Goal: Task Accomplishment & Management: Use online tool/utility

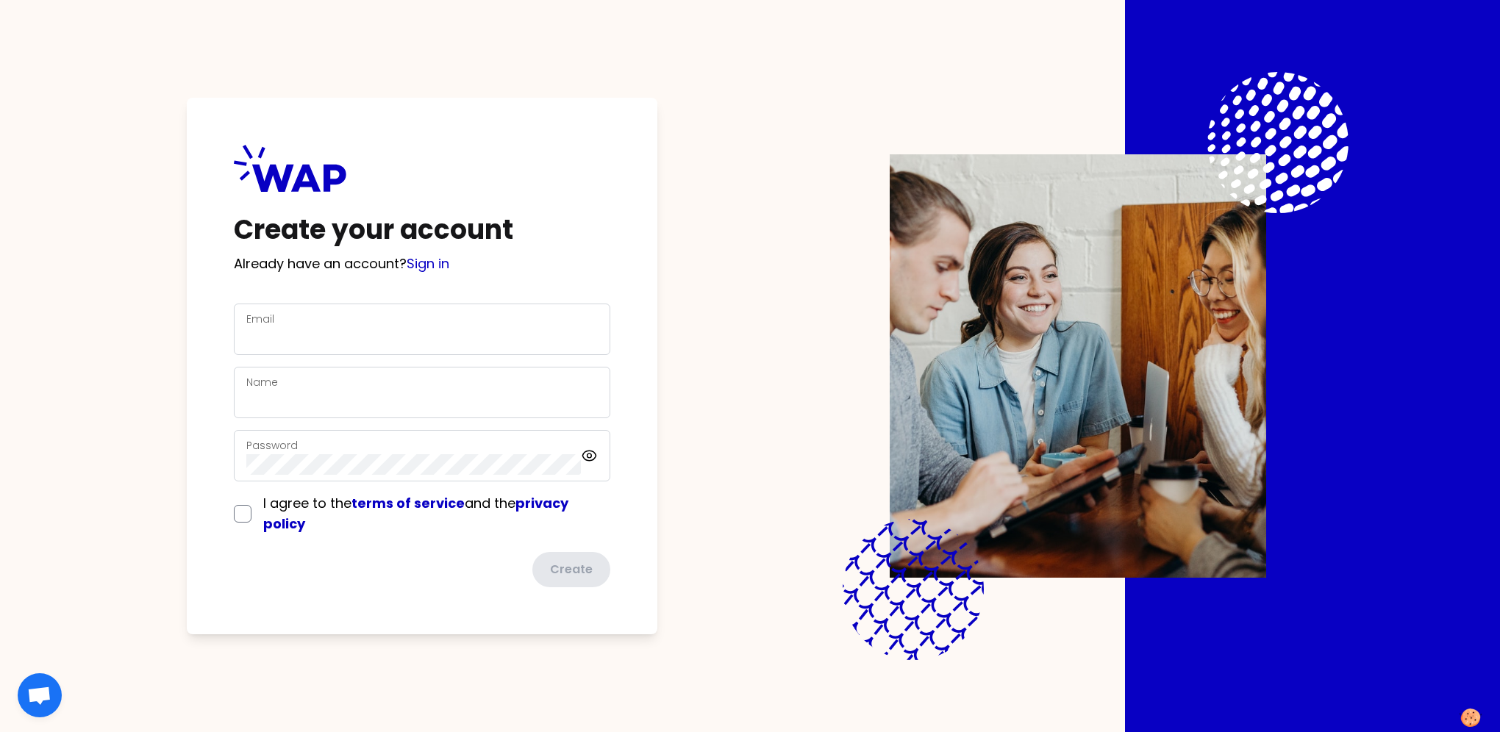
click at [404, 321] on div "Email" at bounding box center [421, 329] width 351 height 38
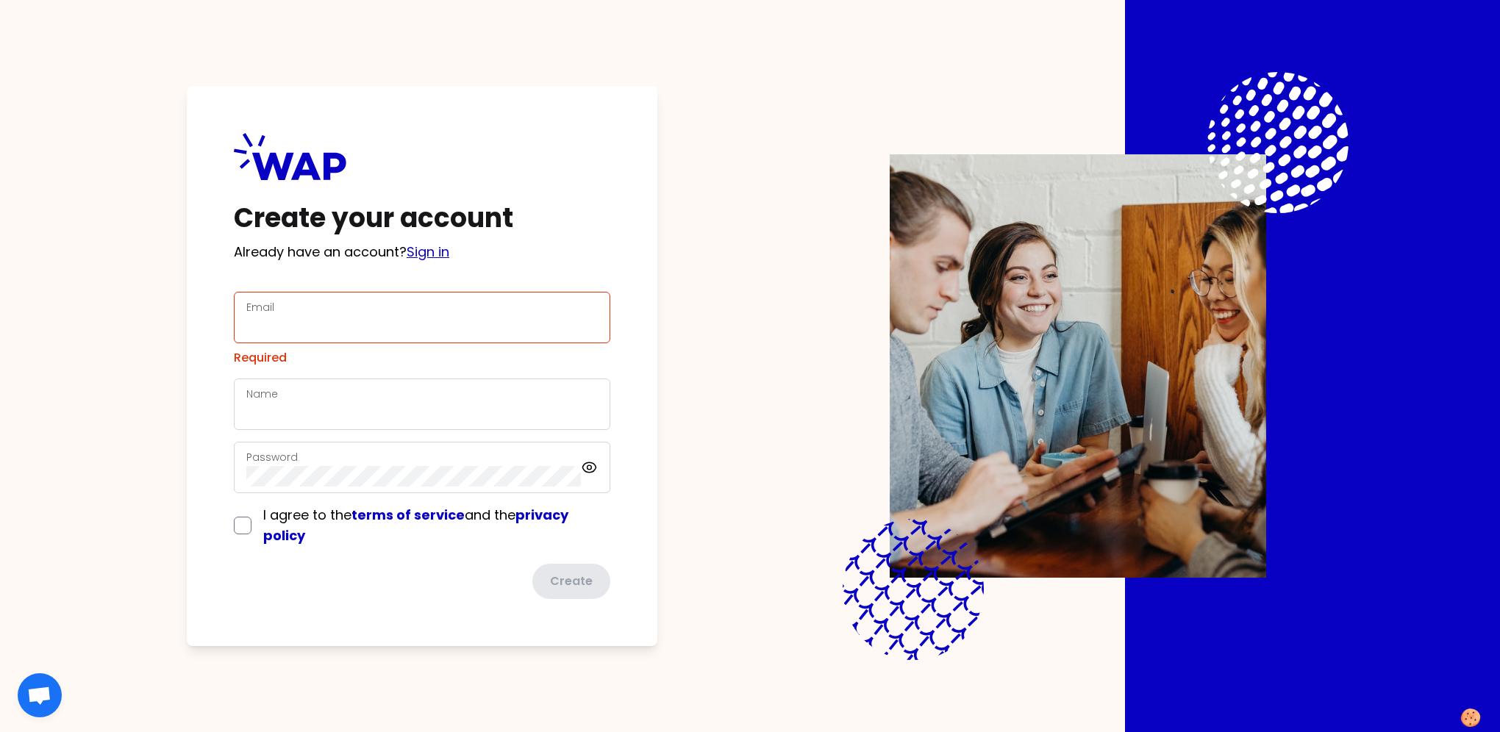
click at [433, 260] on link "Sign in" at bounding box center [428, 252] width 43 height 18
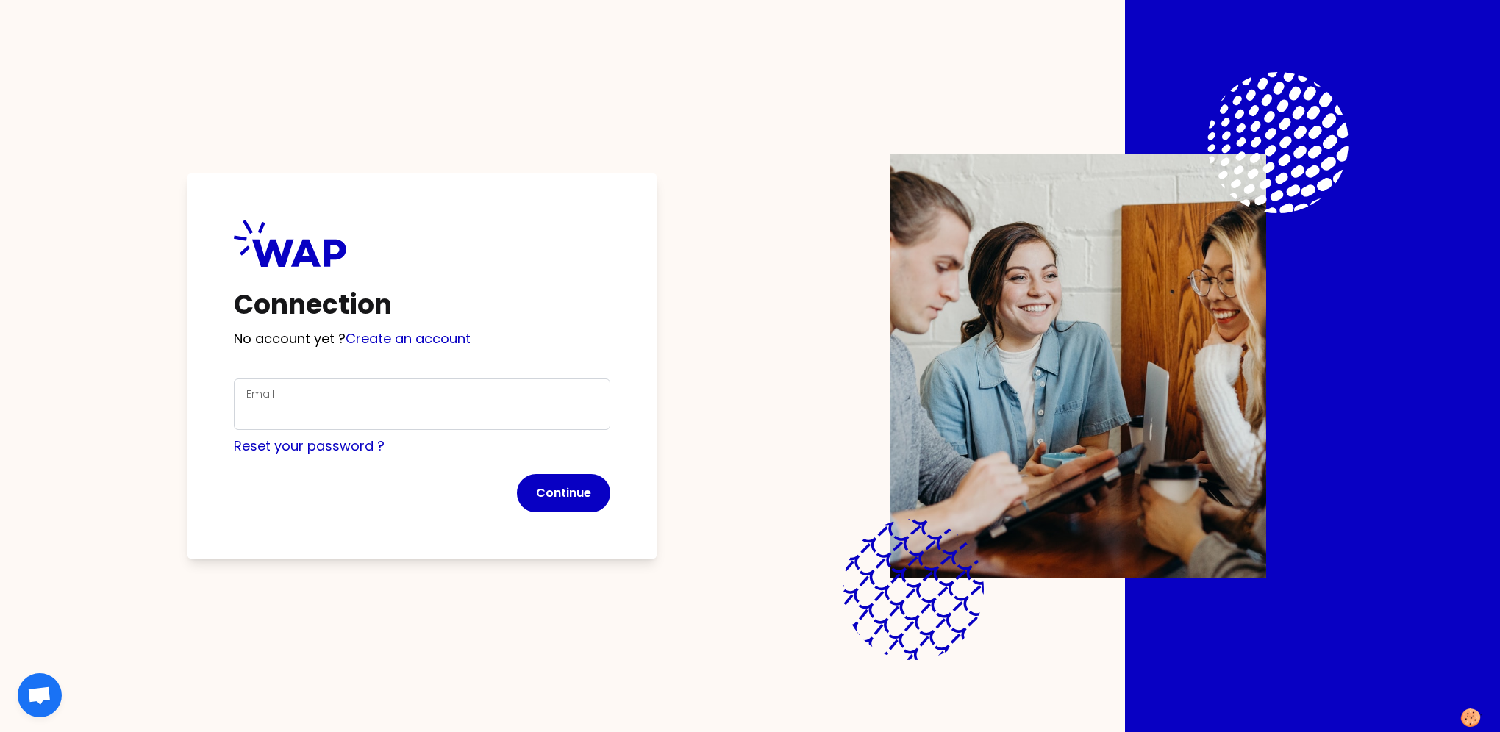
click at [347, 398] on div "Email" at bounding box center [421, 404] width 351 height 38
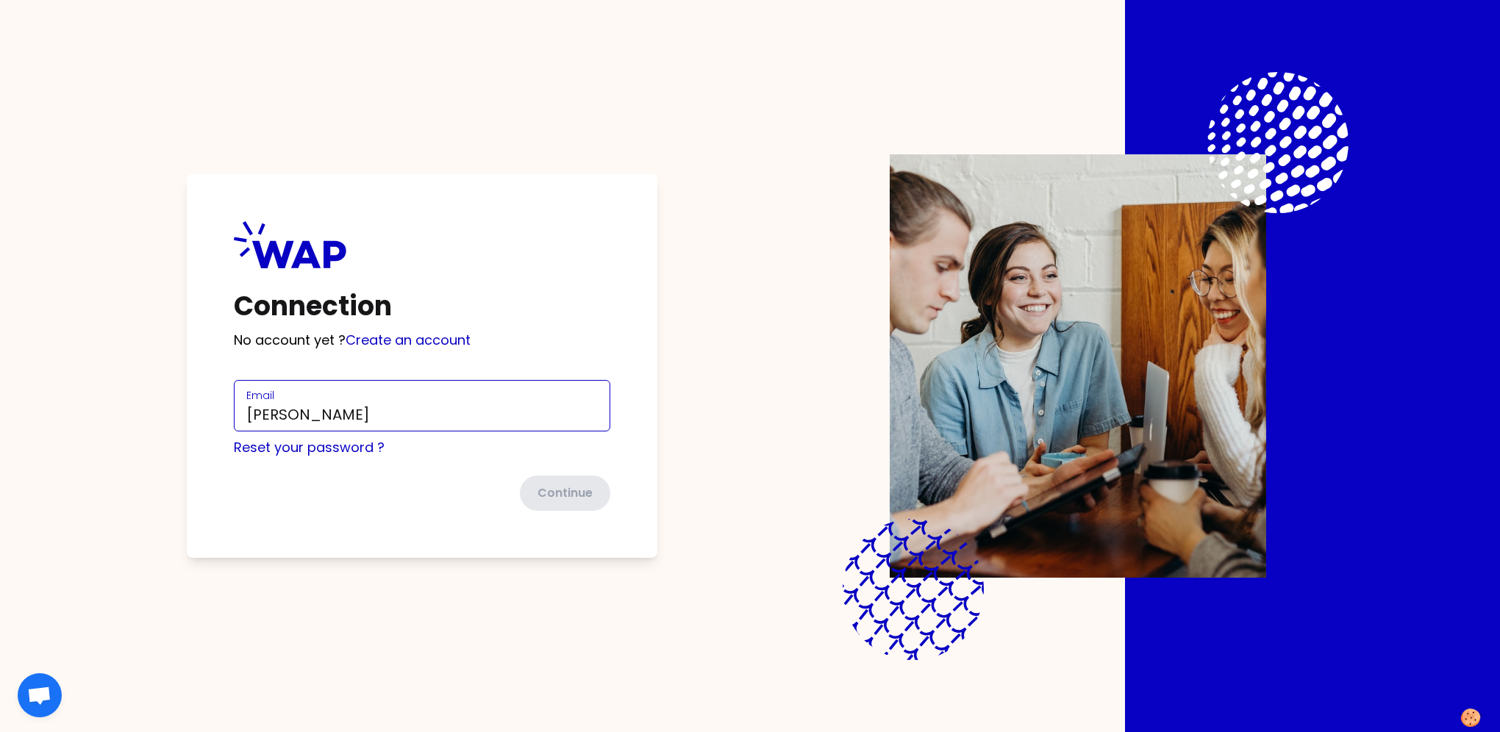
type input "[PERSON_NAME][DOMAIN_NAME][EMAIL_ADDRESS][PERSON_NAME][DOMAIN_NAME]"
click at [560, 493] on button "Continue" at bounding box center [563, 493] width 93 height 38
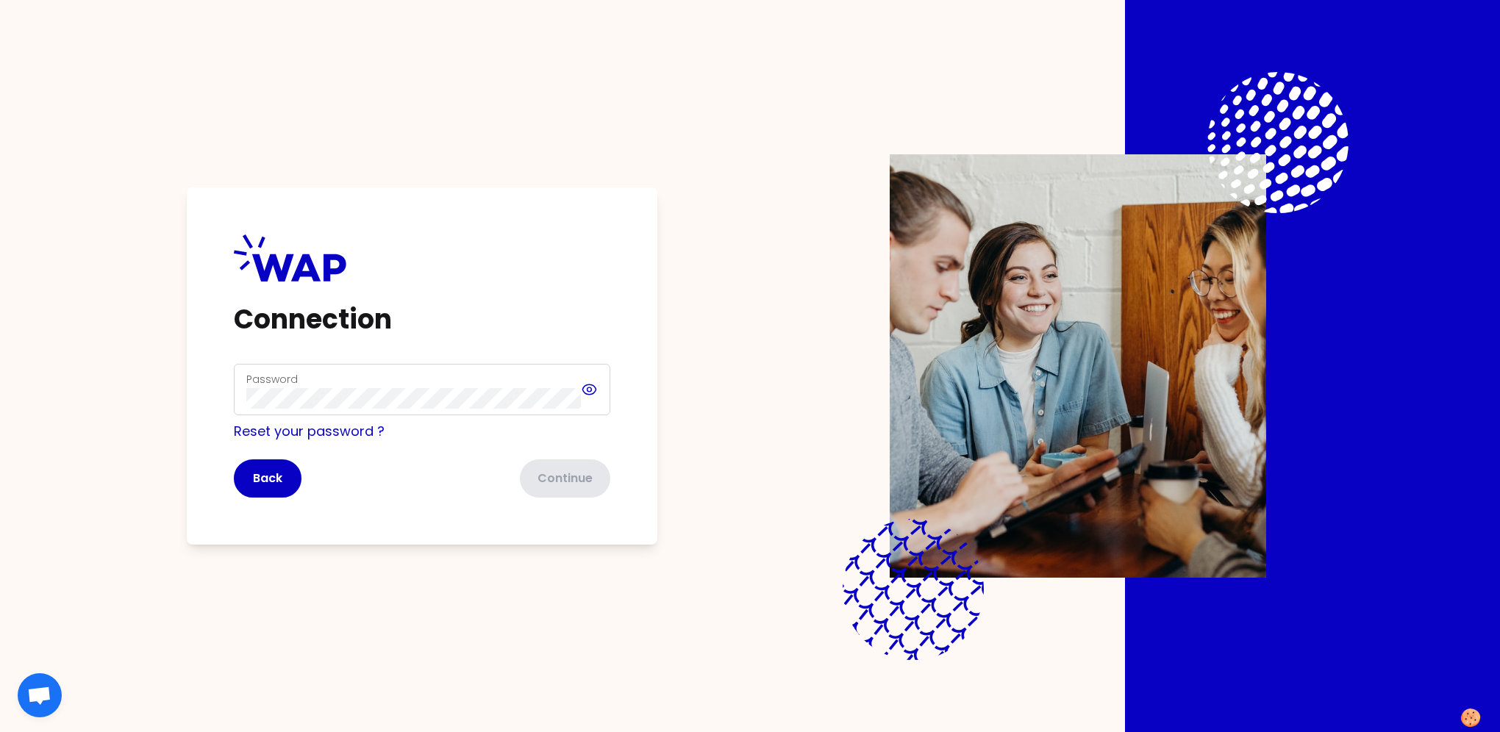
click at [584, 388] on icon at bounding box center [588, 390] width 13 height 10
click at [366, 384] on div "Password" at bounding box center [413, 390] width 335 height 38
click at [590, 389] on div "Password" at bounding box center [422, 389] width 376 height 51
click at [580, 473] on button "Continue" at bounding box center [563, 479] width 93 height 38
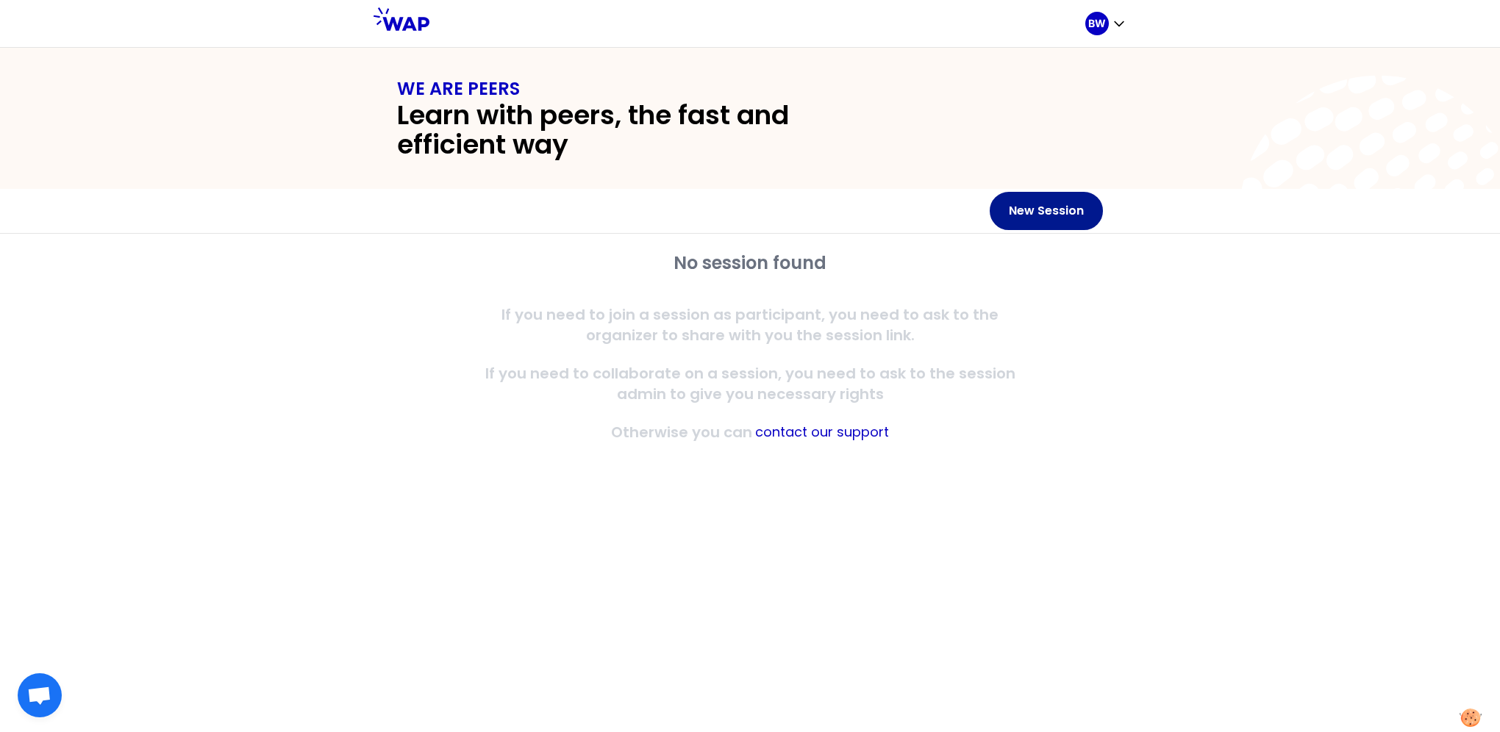
click at [1035, 215] on button "New Session" at bounding box center [1046, 211] width 113 height 38
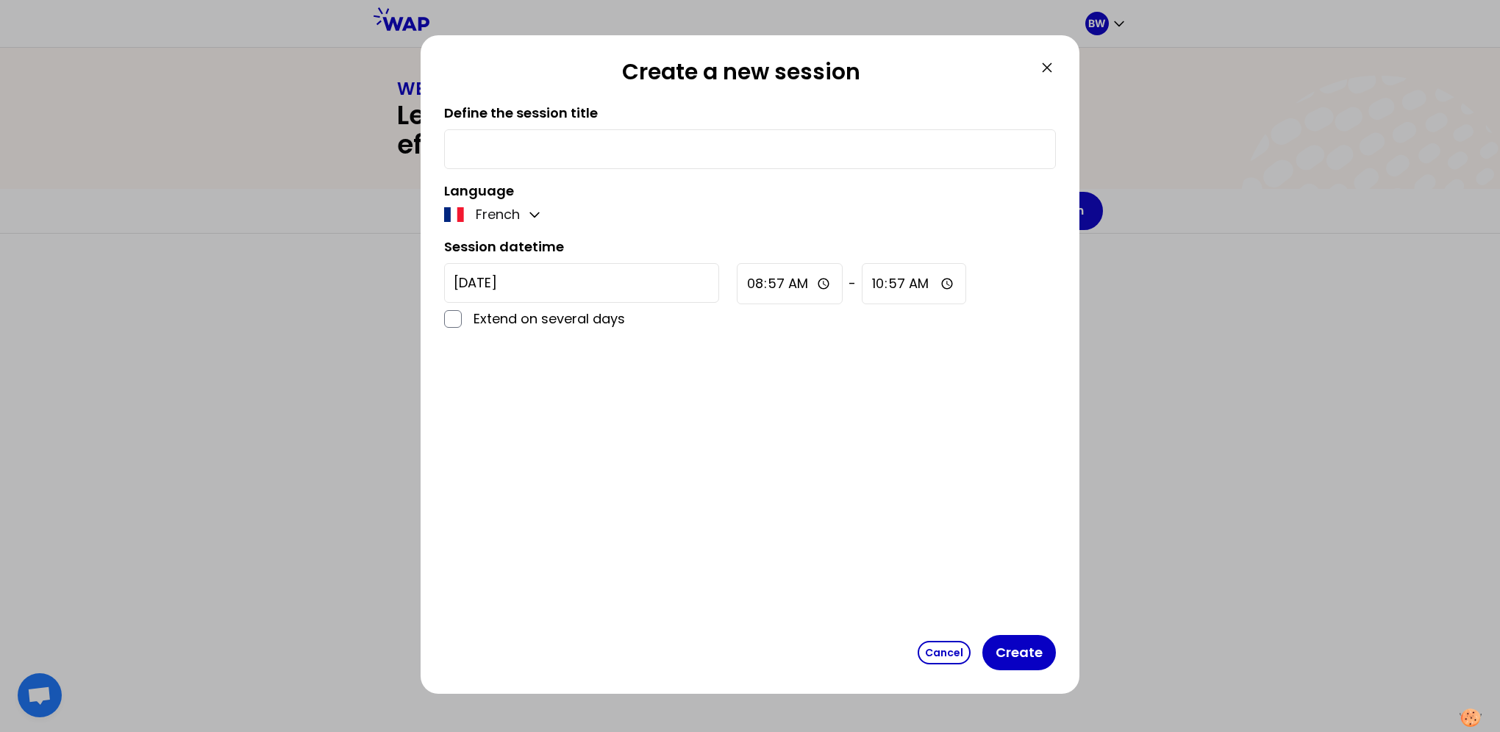
click at [1046, 67] on icon at bounding box center [1047, 67] width 9 height 9
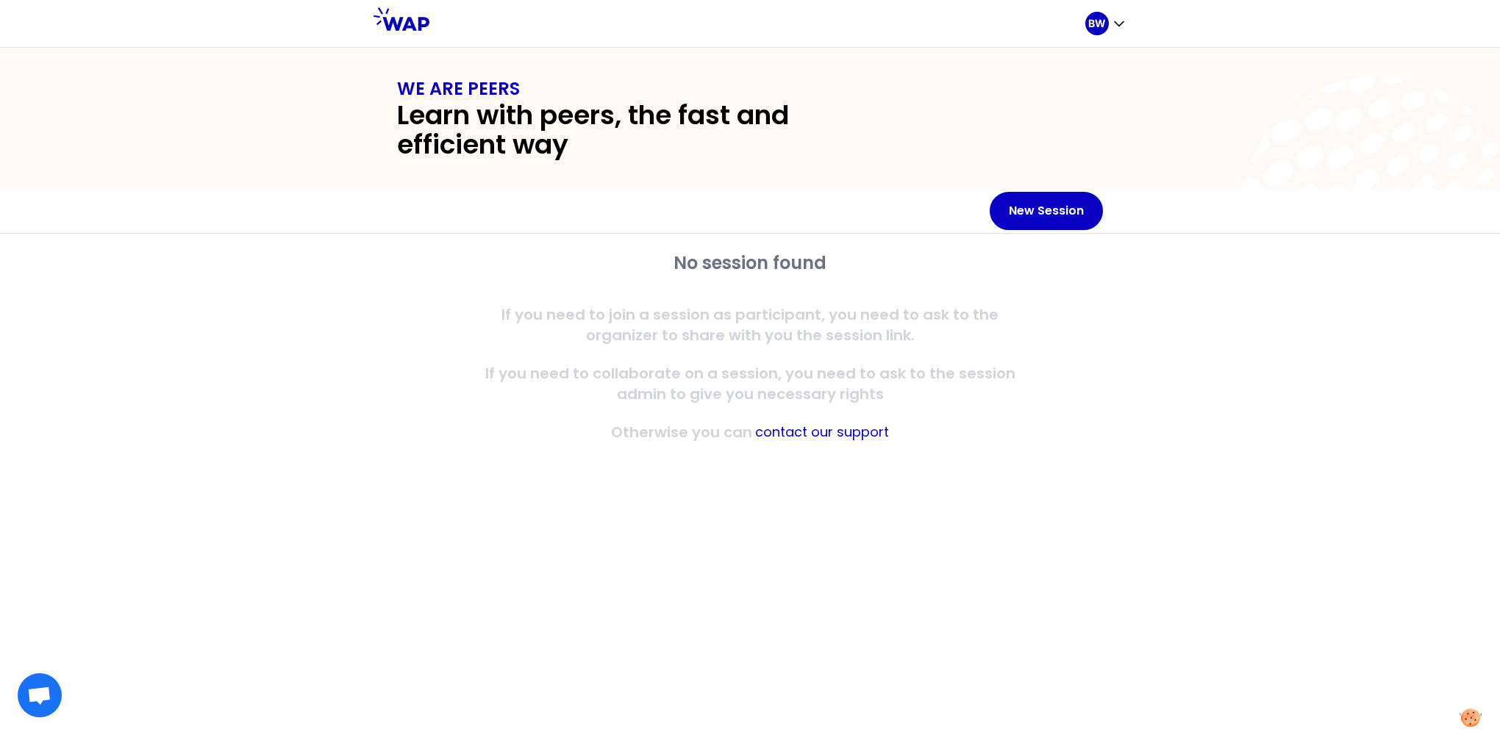
click at [682, 115] on h2 "Learn with peers, the fast and efficient way" at bounding box center [644, 130] width 494 height 59
drag, startPoint x: 1202, startPoint y: 471, endPoint x: 1165, endPoint y: 401, distance: 78.6
click at [1202, 471] on div "No session found If you need to join a session as participant, you need to ask …" at bounding box center [750, 483] width 1500 height 499
click at [1052, 218] on button "New Session" at bounding box center [1046, 211] width 113 height 38
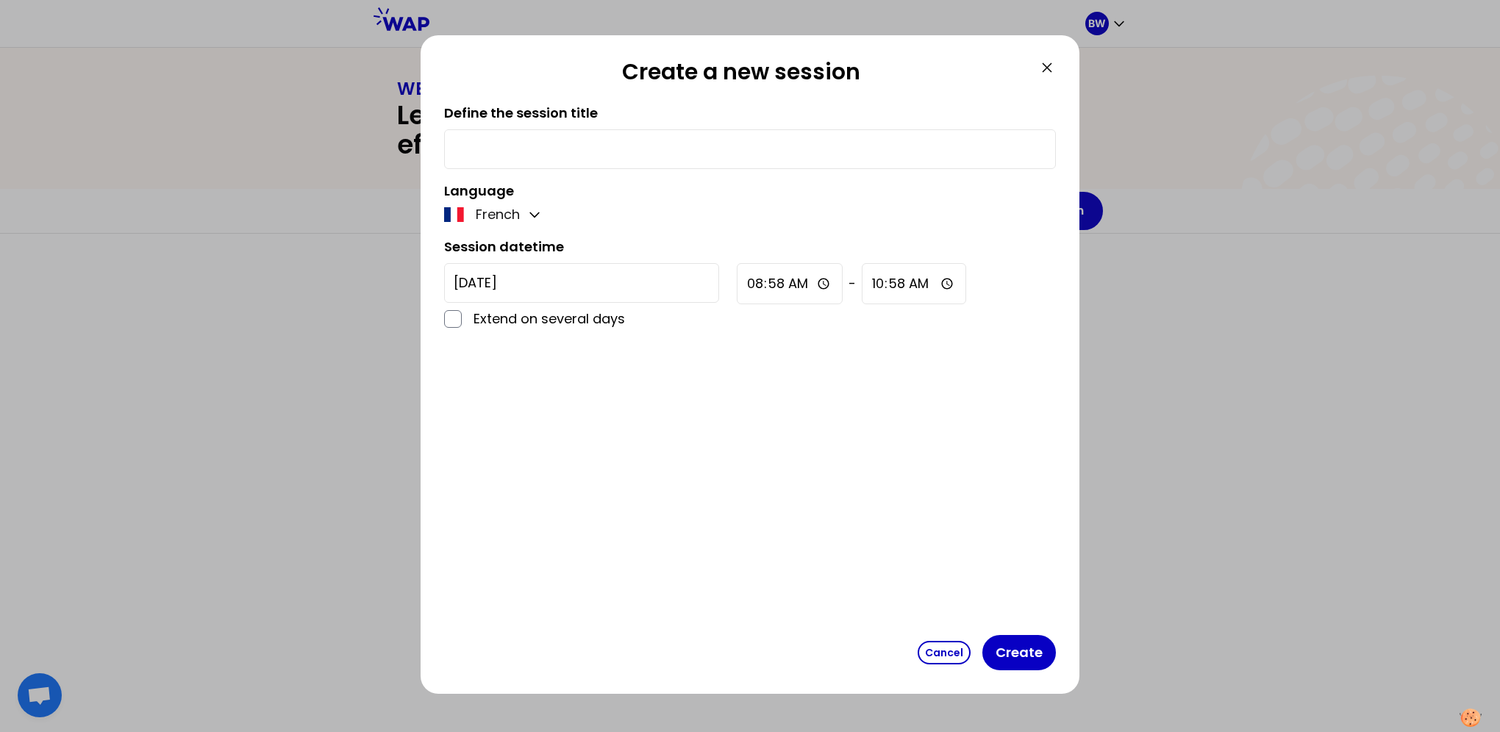
click at [963, 159] on input "text" at bounding box center [750, 149] width 593 height 21
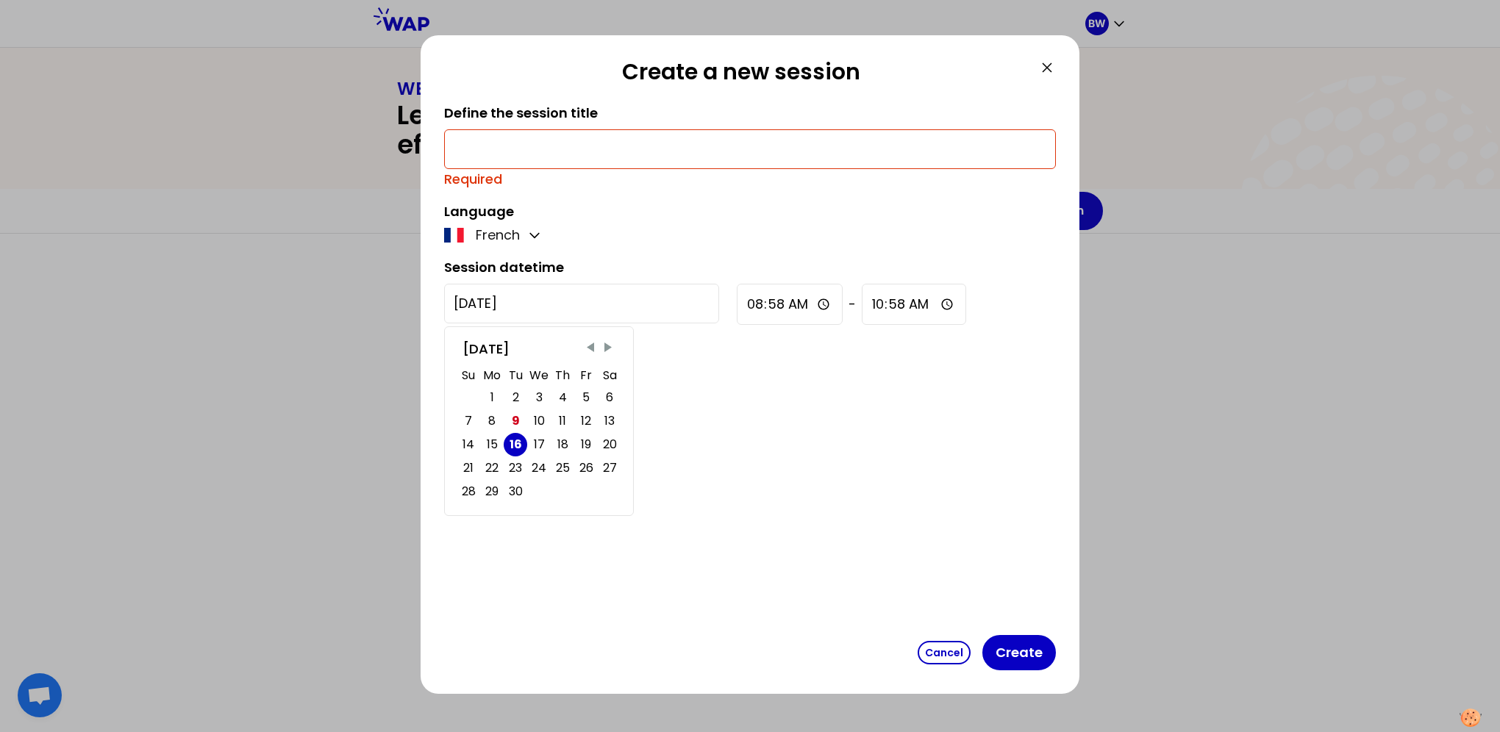
click at [554, 287] on input "[DATE]" at bounding box center [581, 304] width 275 height 40
click at [515, 423] on div "9" at bounding box center [516, 421] width 8 height 21
type input "[DATE]"
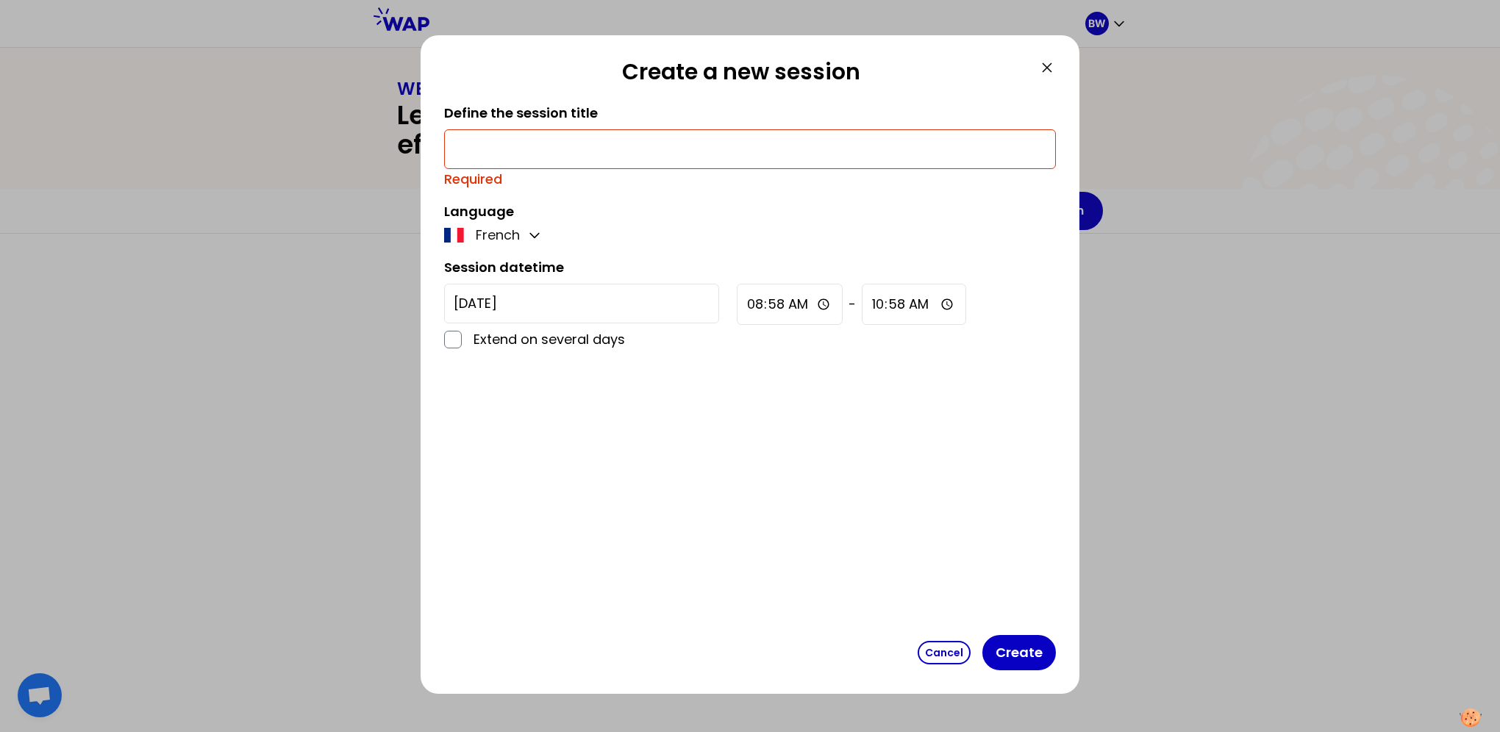
click at [652, 396] on div "Define the session title Required Language French Session datetime [DATE] Exten…" at bounding box center [750, 366] width 612 height 527
click at [1148, 369] on div at bounding box center [750, 366] width 1500 height 732
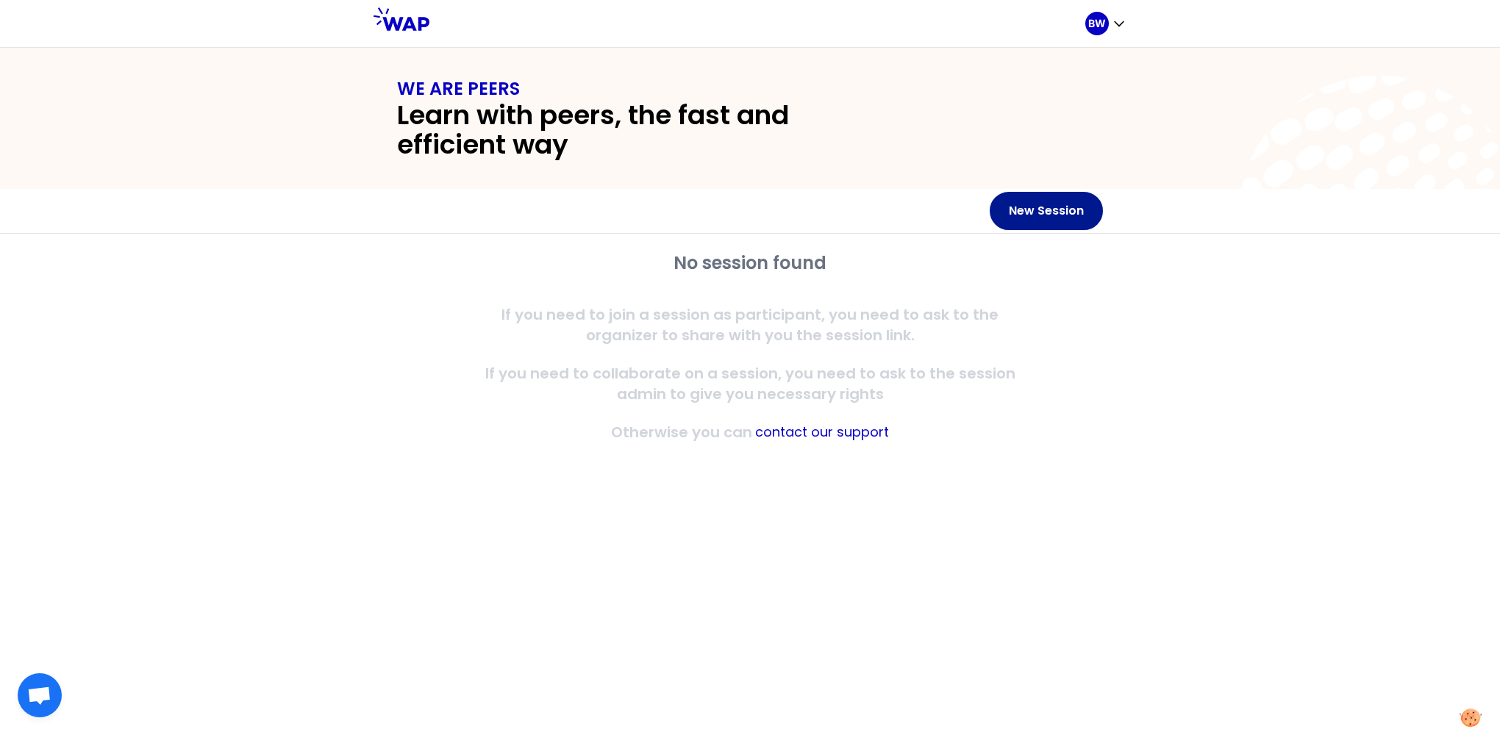
click at [1047, 217] on button "New Session" at bounding box center [1046, 211] width 113 height 38
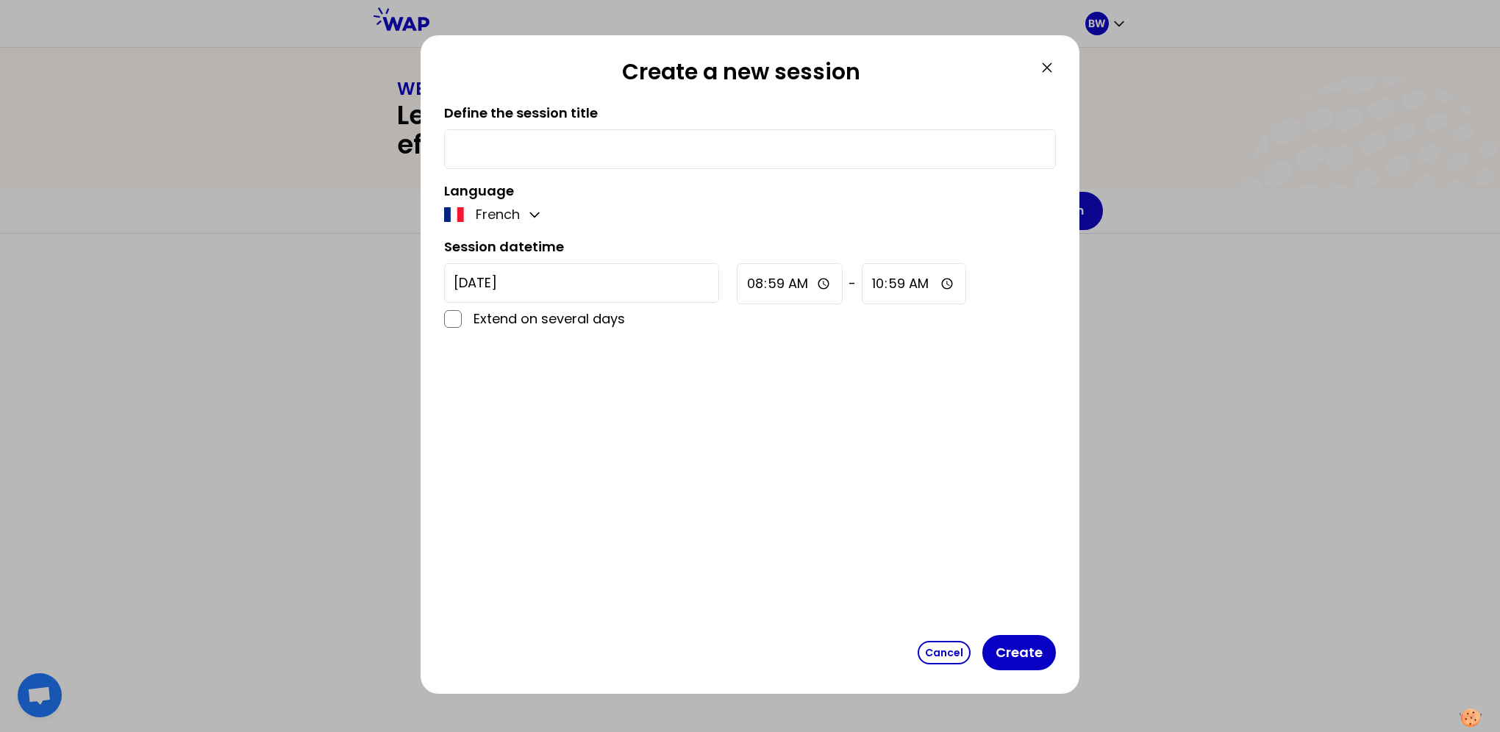
click at [1032, 149] on input "text" at bounding box center [750, 149] width 593 height 21
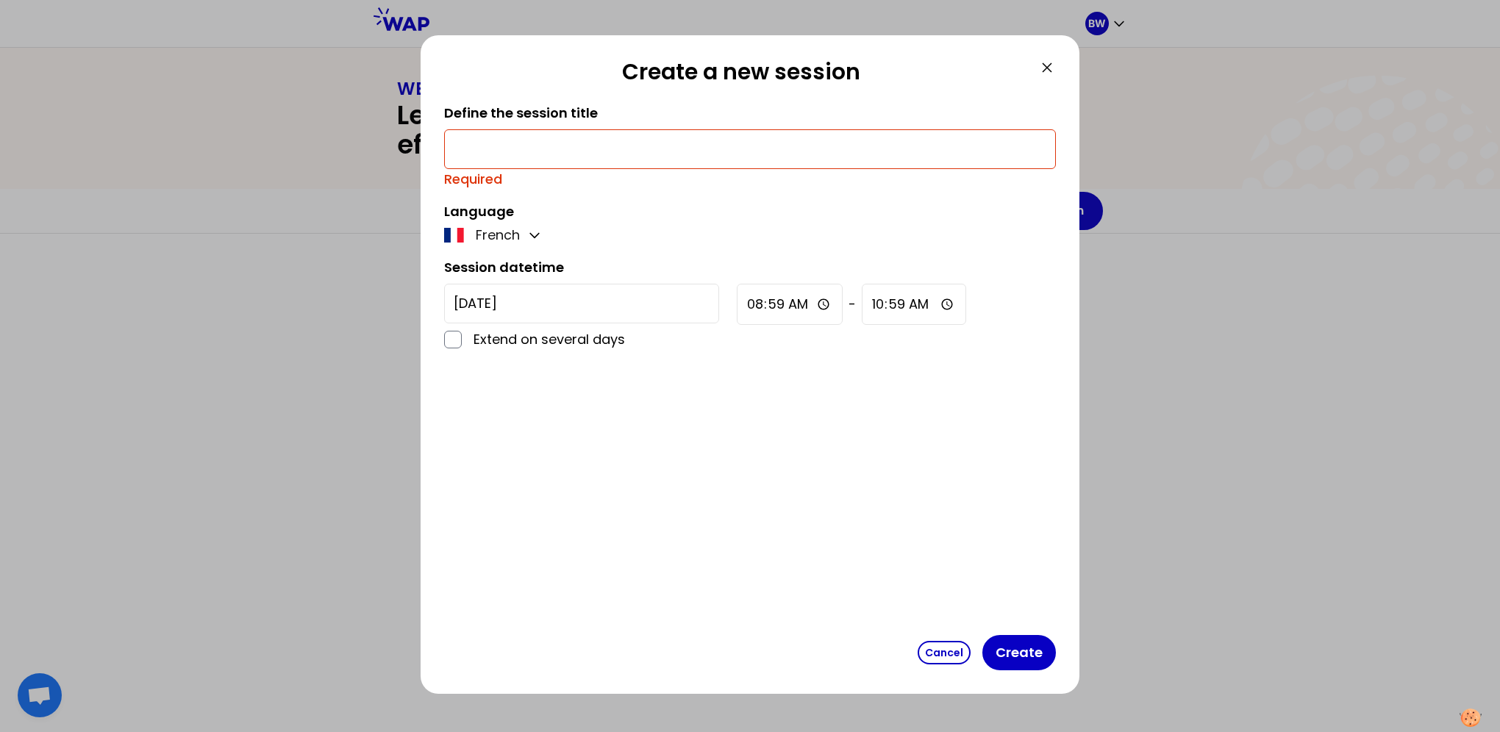
click at [1049, 74] on icon at bounding box center [1047, 68] width 18 height 18
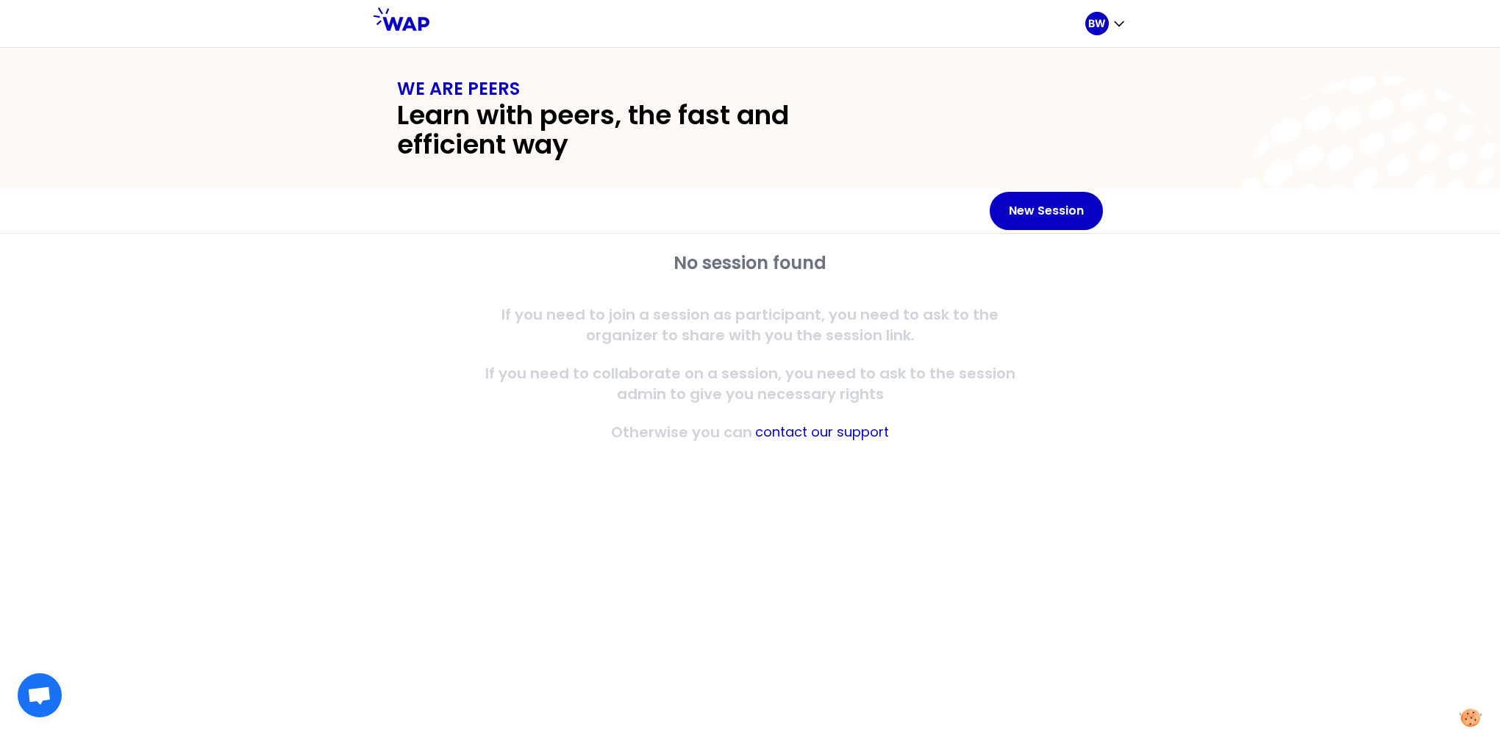
click at [1214, 329] on div "No session found If you need to join a session as participant, you need to ask …" at bounding box center [750, 483] width 1500 height 499
